Goal: Transaction & Acquisition: Obtain resource

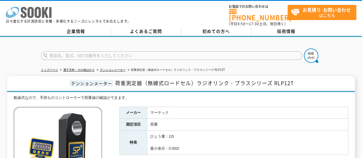
click at [23, 13] on icon at bounding box center [24, 12] width 6 height 11
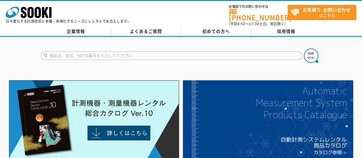
click at [137, 54] on input "text" at bounding box center [172, 55] width 262 height 9
type input "ロードセル"
click at [304, 48] on button at bounding box center [311, 55] width 14 height 14
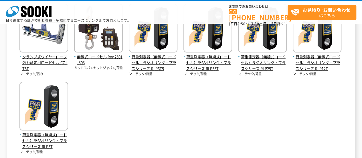
scroll to position [100, 0]
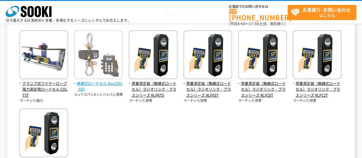
click at [107, 66] on img at bounding box center [98, 55] width 49 height 50
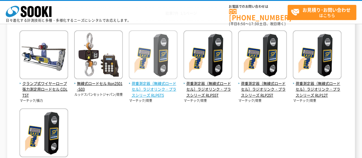
click at [154, 55] on img at bounding box center [153, 55] width 49 height 50
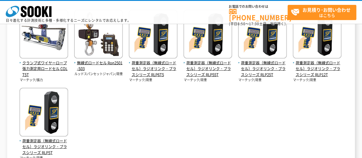
scroll to position [93, 0]
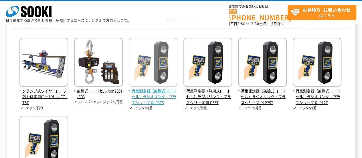
click at [166, 74] on img at bounding box center [153, 63] width 49 height 50
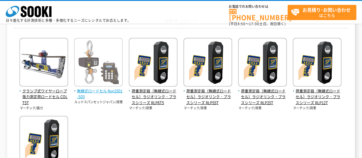
click at [104, 75] on img at bounding box center [98, 63] width 49 height 50
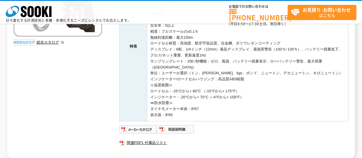
scroll to position [219, 0]
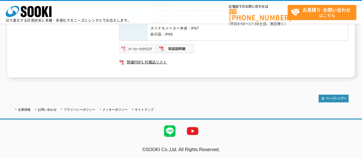
click at [138, 48] on img at bounding box center [138, 48] width 38 height 9
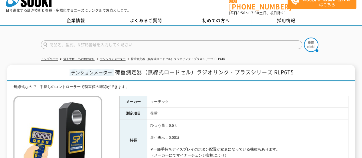
scroll to position [149, 0]
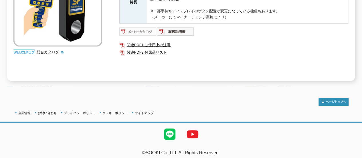
click at [139, 27] on img at bounding box center [138, 31] width 38 height 9
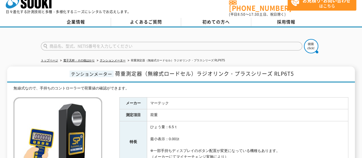
scroll to position [0, 0]
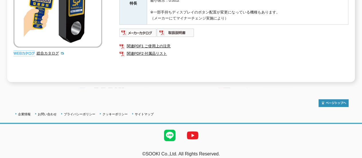
scroll to position [149, 0]
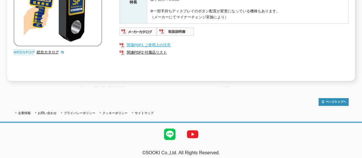
click at [149, 41] on link "関連PDF1 ご使用上の注意" at bounding box center [233, 44] width 229 height 7
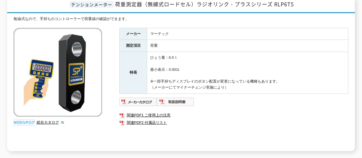
scroll to position [0, 0]
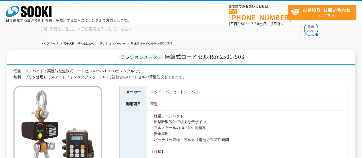
scroll to position [138, 0]
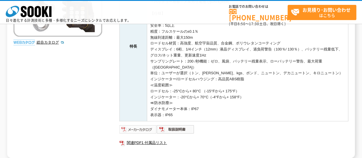
click at [138, 126] on img at bounding box center [138, 129] width 38 height 9
